Goal: Transaction & Acquisition: Purchase product/service

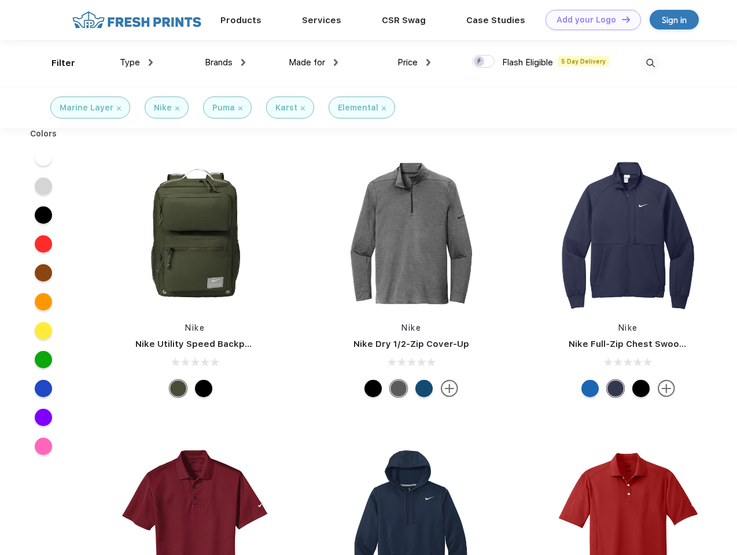
scroll to position [1, 0]
click at [589, 20] on link "Add your Logo Design Tool" at bounding box center [593, 20] width 95 height 20
click at [0, 0] on div "Design Tool" at bounding box center [0, 0] width 0 height 0
click at [621, 19] on link "Add your Logo Design Tool" at bounding box center [593, 20] width 95 height 20
click at [56, 63] on div "Filter" at bounding box center [63, 63] width 24 height 13
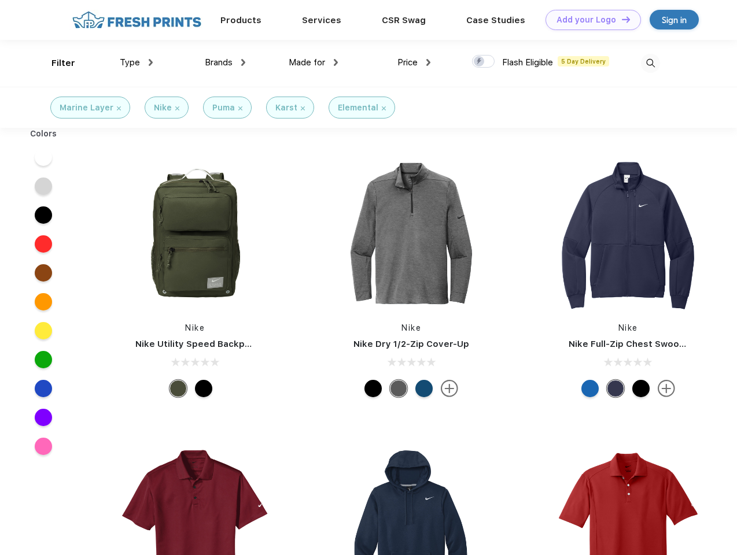
click at [137, 62] on span "Type" at bounding box center [130, 62] width 20 height 10
click at [225, 62] on span "Brands" at bounding box center [219, 62] width 28 height 10
click at [314, 62] on span "Made for" at bounding box center [307, 62] width 36 height 10
click at [414, 62] on span "Price" at bounding box center [408, 62] width 20 height 10
click at [484, 62] on div at bounding box center [483, 61] width 23 height 13
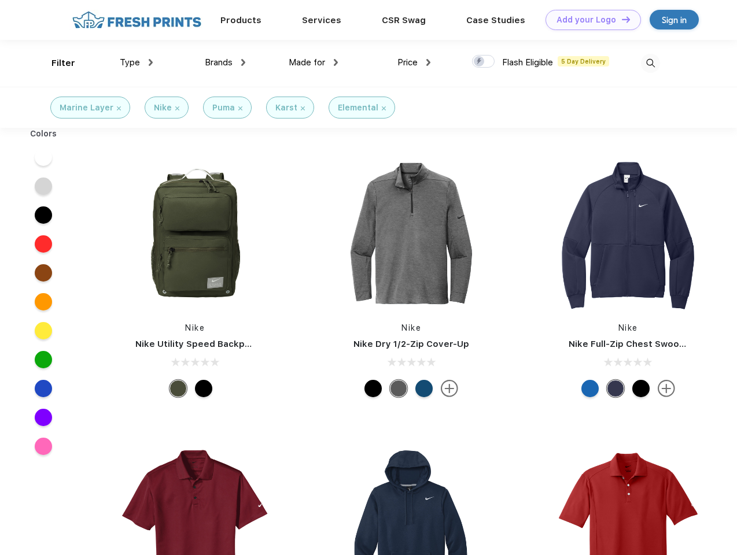
click at [480, 62] on input "checkbox" at bounding box center [476, 58] width 8 height 8
click at [650, 63] on img at bounding box center [650, 63] width 19 height 19
